Goal: Communication & Community: Answer question/provide support

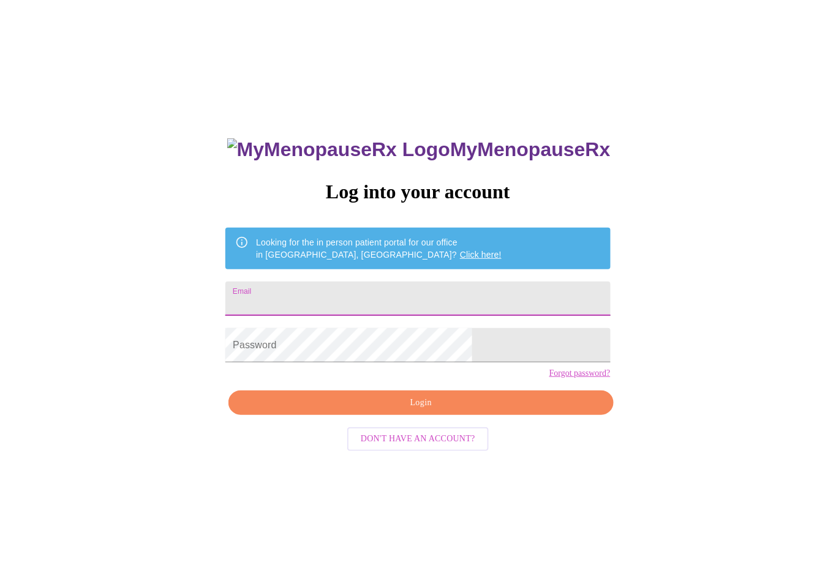
click at [344, 292] on input "Email" at bounding box center [417, 299] width 385 height 34
type input "[EMAIL_ADDRESS][DOMAIN_NAME]"
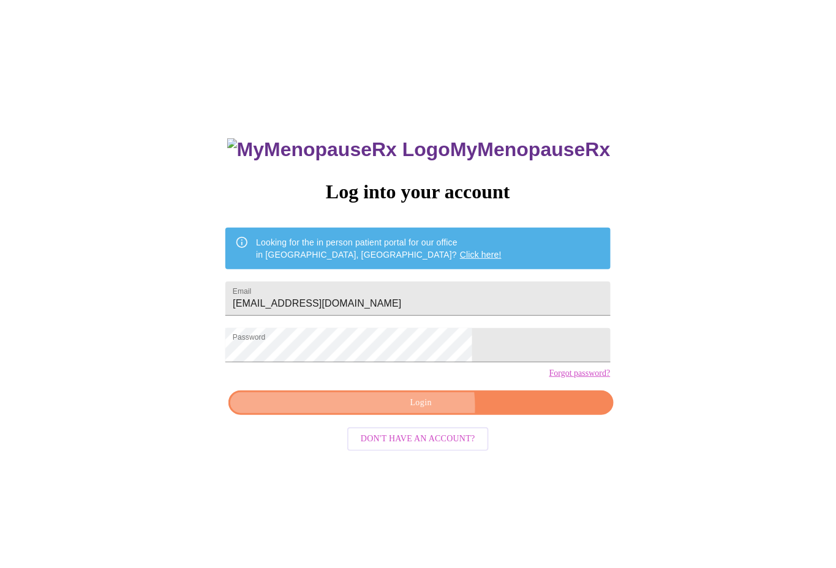
click at [416, 411] on span "Login" at bounding box center [421, 403] width 356 height 15
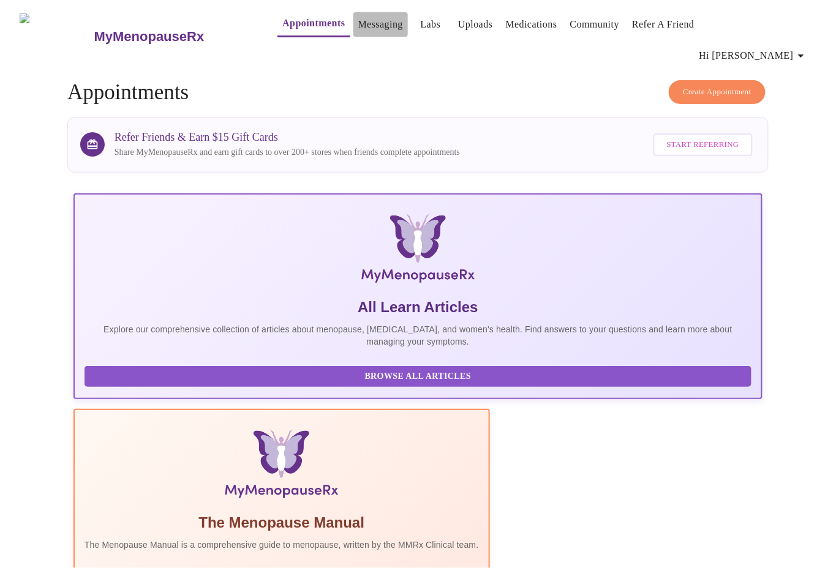
click at [358, 29] on link "Messaging" at bounding box center [380, 24] width 45 height 17
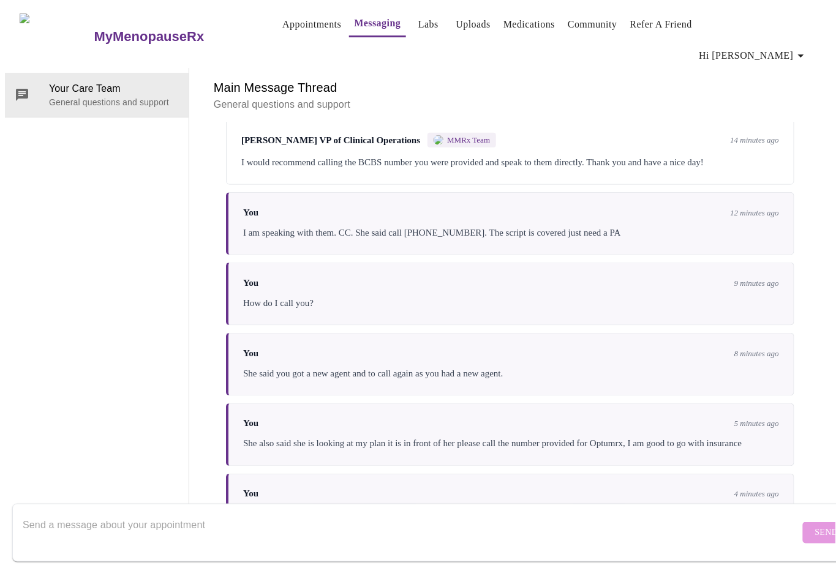
scroll to position [4156, 0]
click at [208, 513] on textarea "Send a message about your appointment" at bounding box center [411, 532] width 777 height 39
paste textarea "Thank you and yes the information was correct yes it is covered with a prior au…"
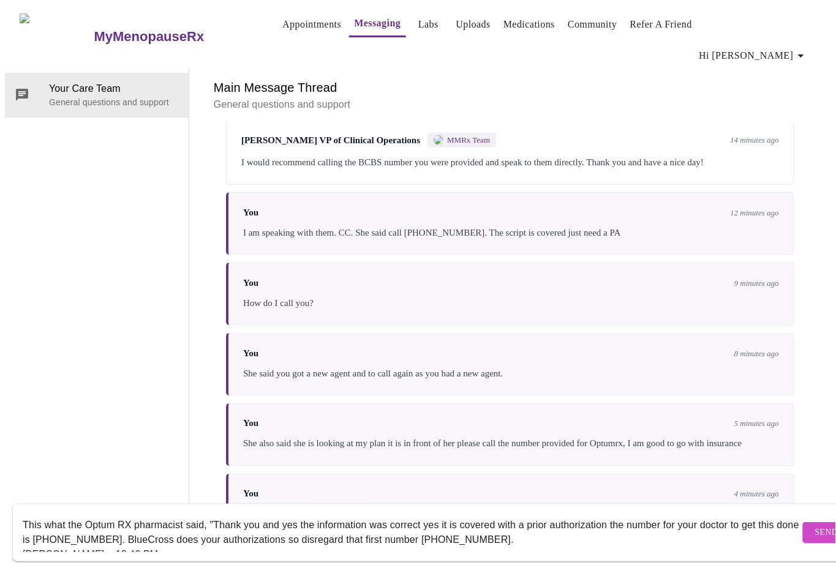
scroll to position [9, 0]
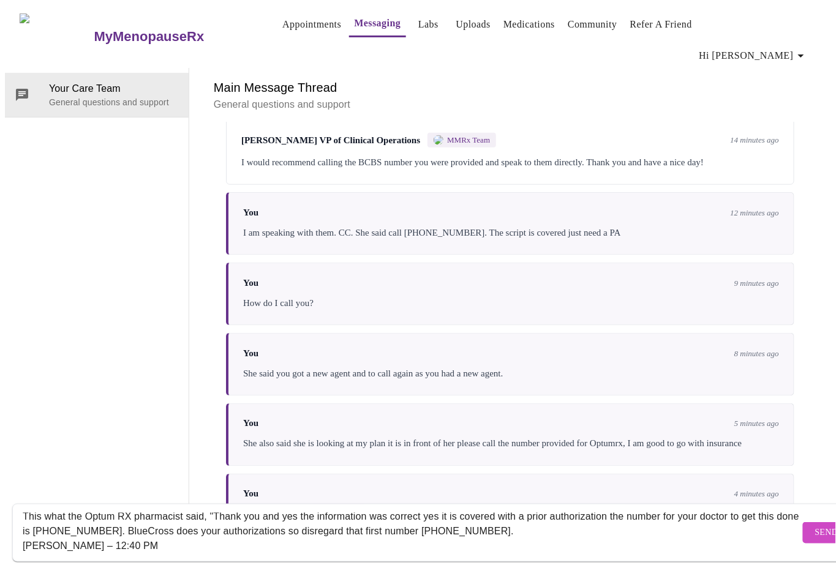
type textarea "This what the Optum RX pharmacist said, "Thank you and yes the information was …"
click at [815, 526] on span "Send" at bounding box center [826, 533] width 23 height 15
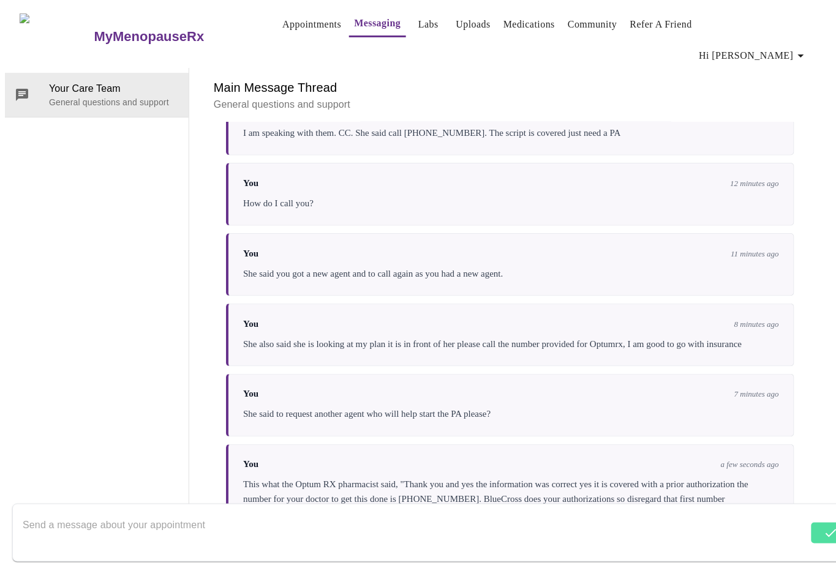
scroll to position [4168, 0]
click at [497, 478] on div "This what the Optum RX pharmacist said, "Thank you and yes the information was …" at bounding box center [511, 500] width 536 height 44
click at [228, 515] on textarea "Send a message about your appointment" at bounding box center [411, 532] width 777 height 39
paste textarea "I do apologize I provided you with the correct information it is on your formul…"
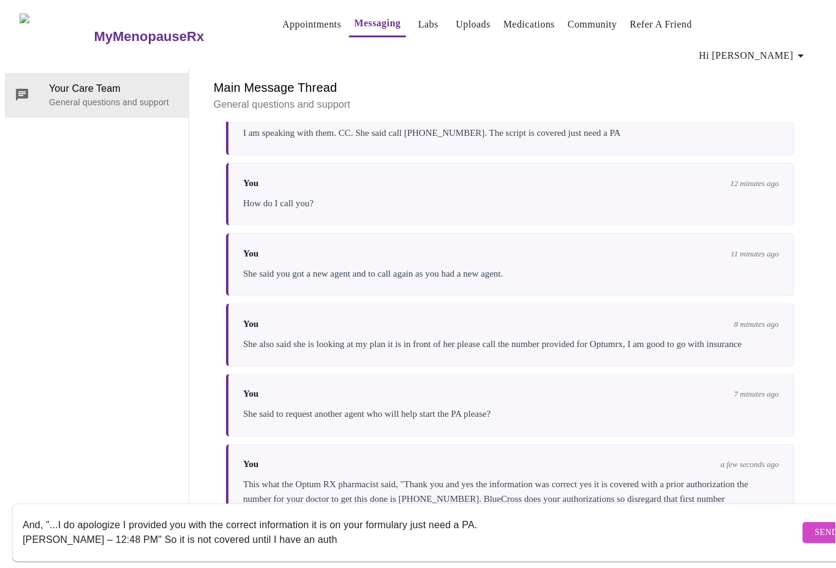
scroll to position [0, 0]
type textarea "And, "...I do apologize I provided you with the correct information it is on yo…"
click at [815, 526] on span "Send" at bounding box center [826, 533] width 23 height 15
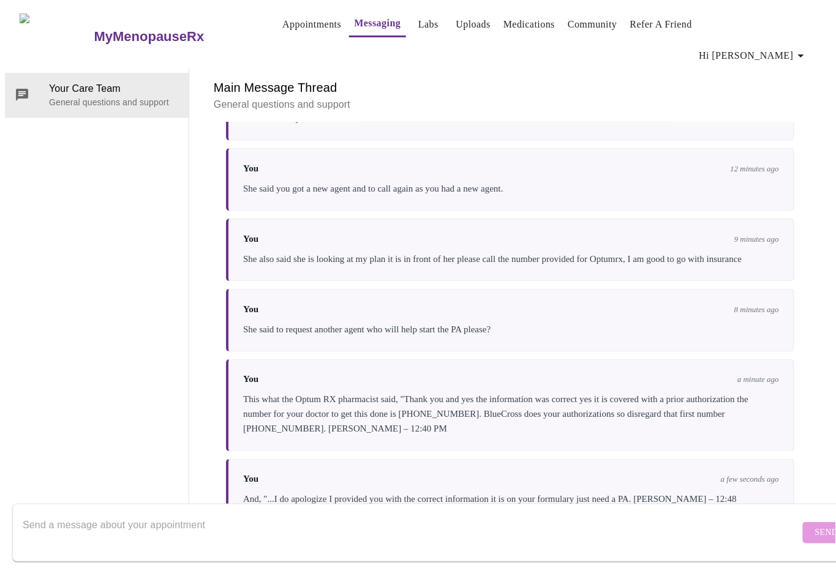
scroll to position [46, 0]
click at [96, 520] on textarea "Send a message about your appointment" at bounding box center [411, 532] width 777 height 39
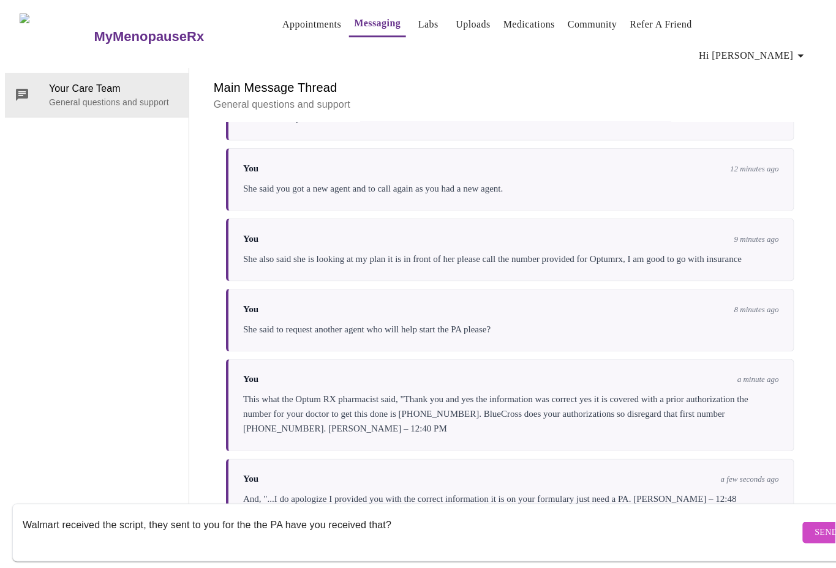
type textarea "Walmart received the script, they sent to you for the the PA have you received …"
click at [815, 526] on span "Send" at bounding box center [826, 533] width 23 height 15
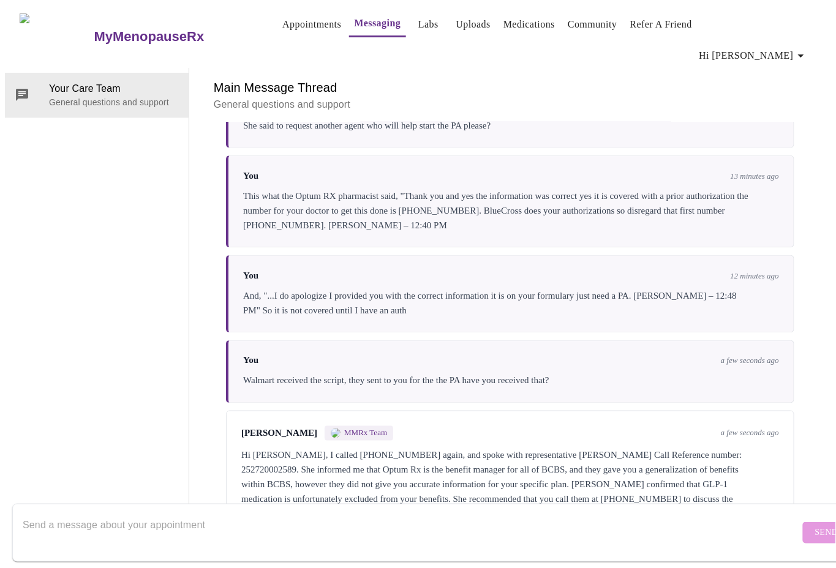
scroll to position [4241, 0]
